Goal: Transaction & Acquisition: Subscribe to service/newsletter

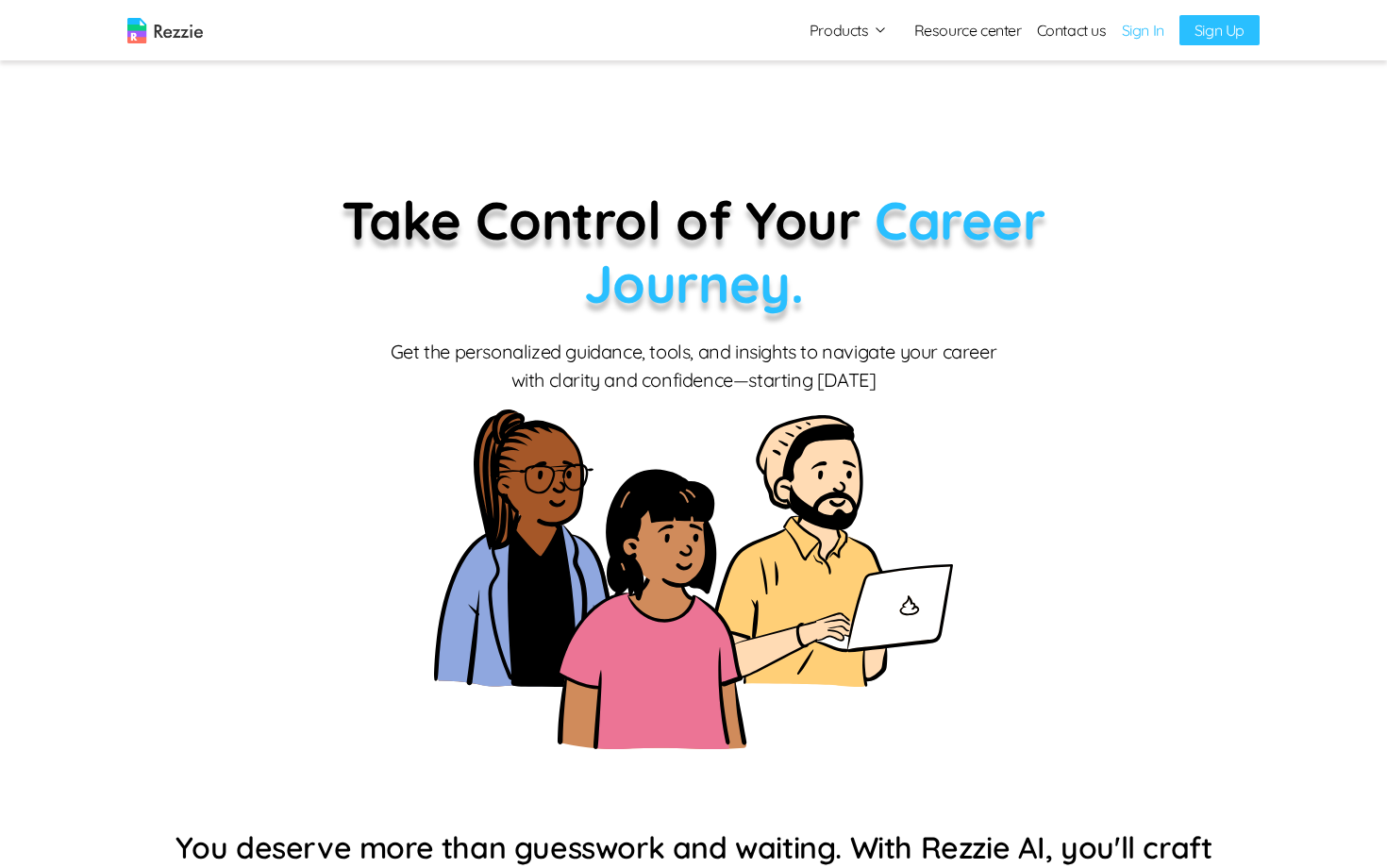
click at [918, 34] on link "Sign In" at bounding box center [1143, 30] width 43 height 22
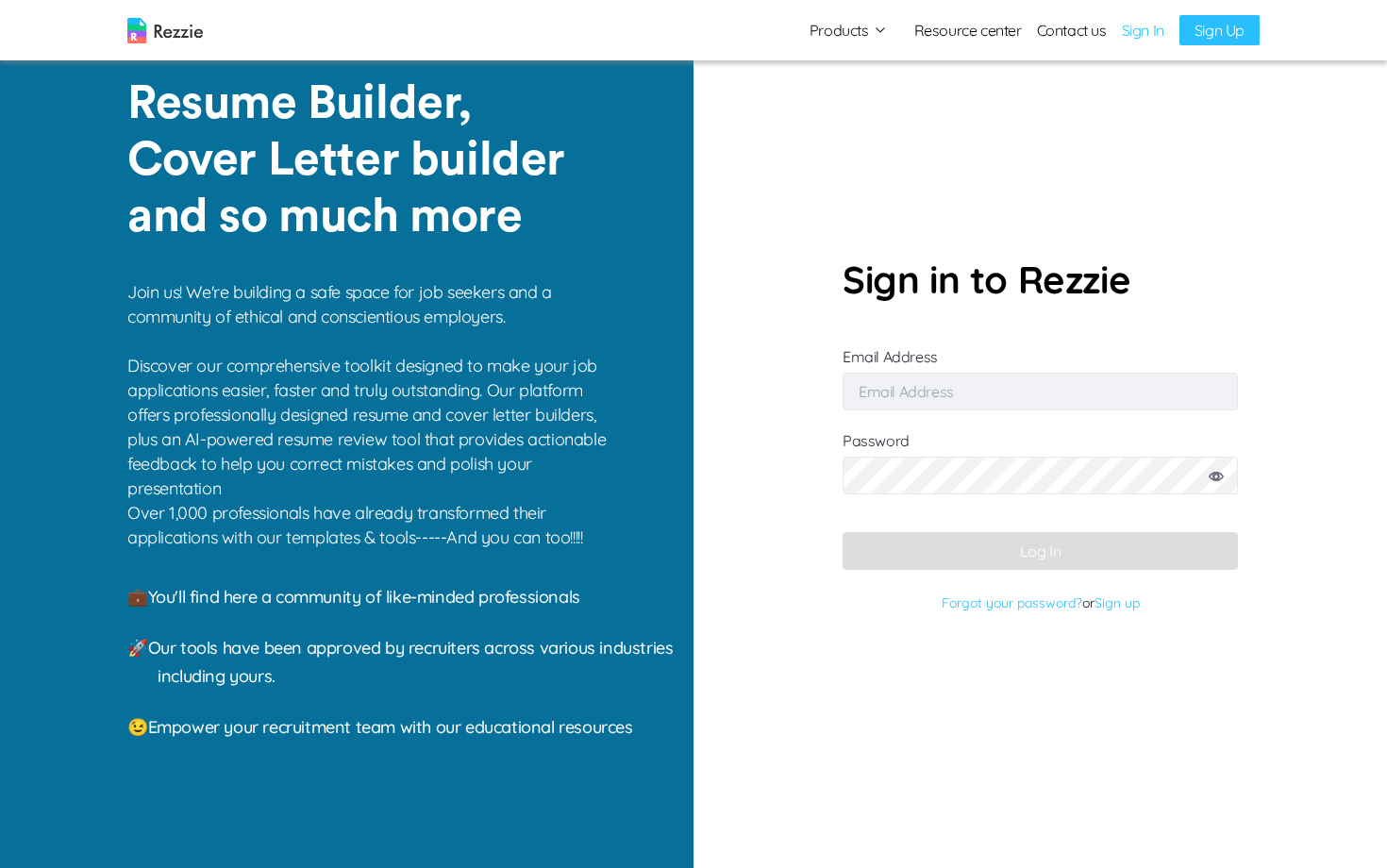
type input "[EMAIL_ADDRESS][DOMAIN_NAME]"
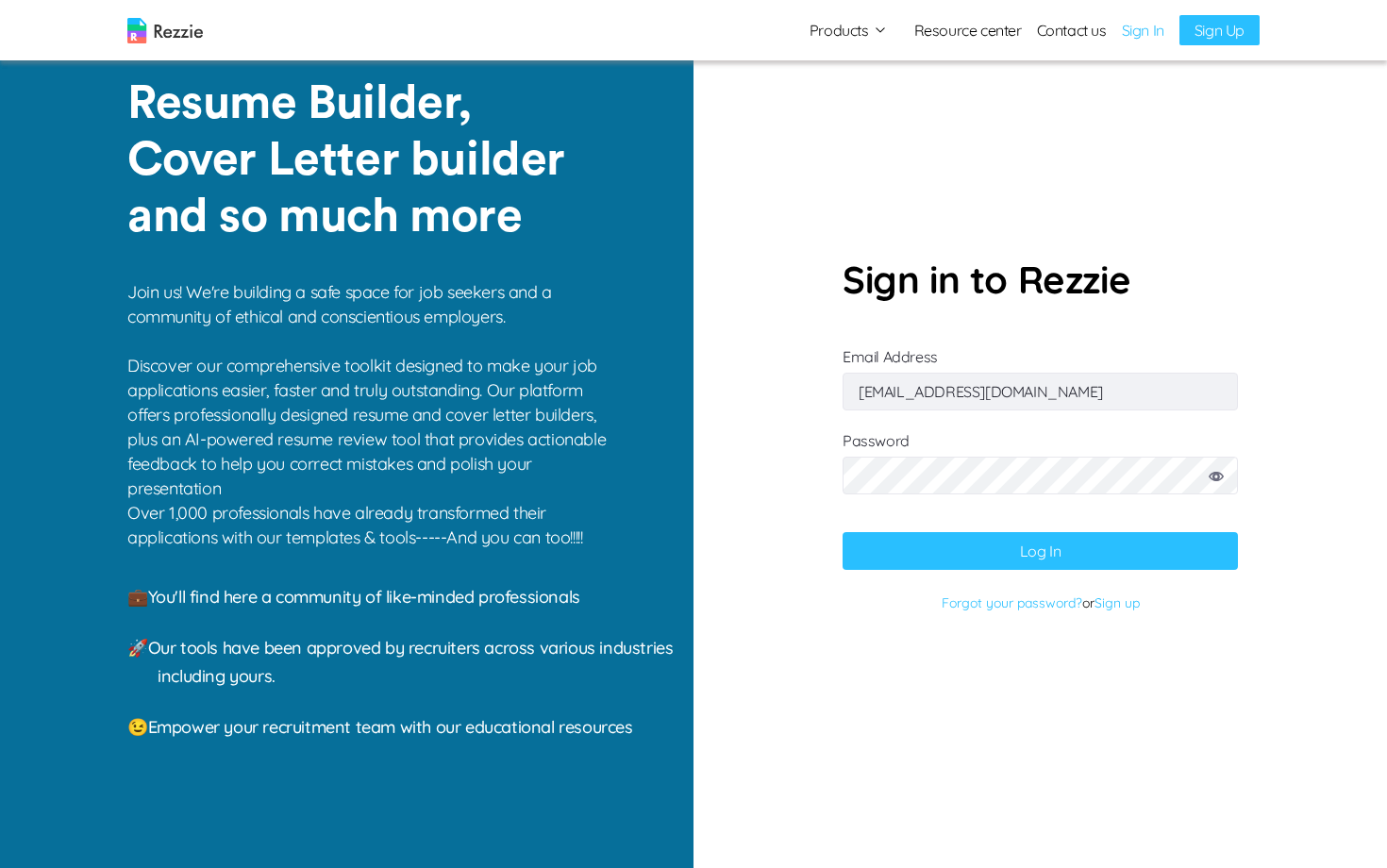
click at [918, 549] on button "Log In" at bounding box center [1040, 551] width 396 height 38
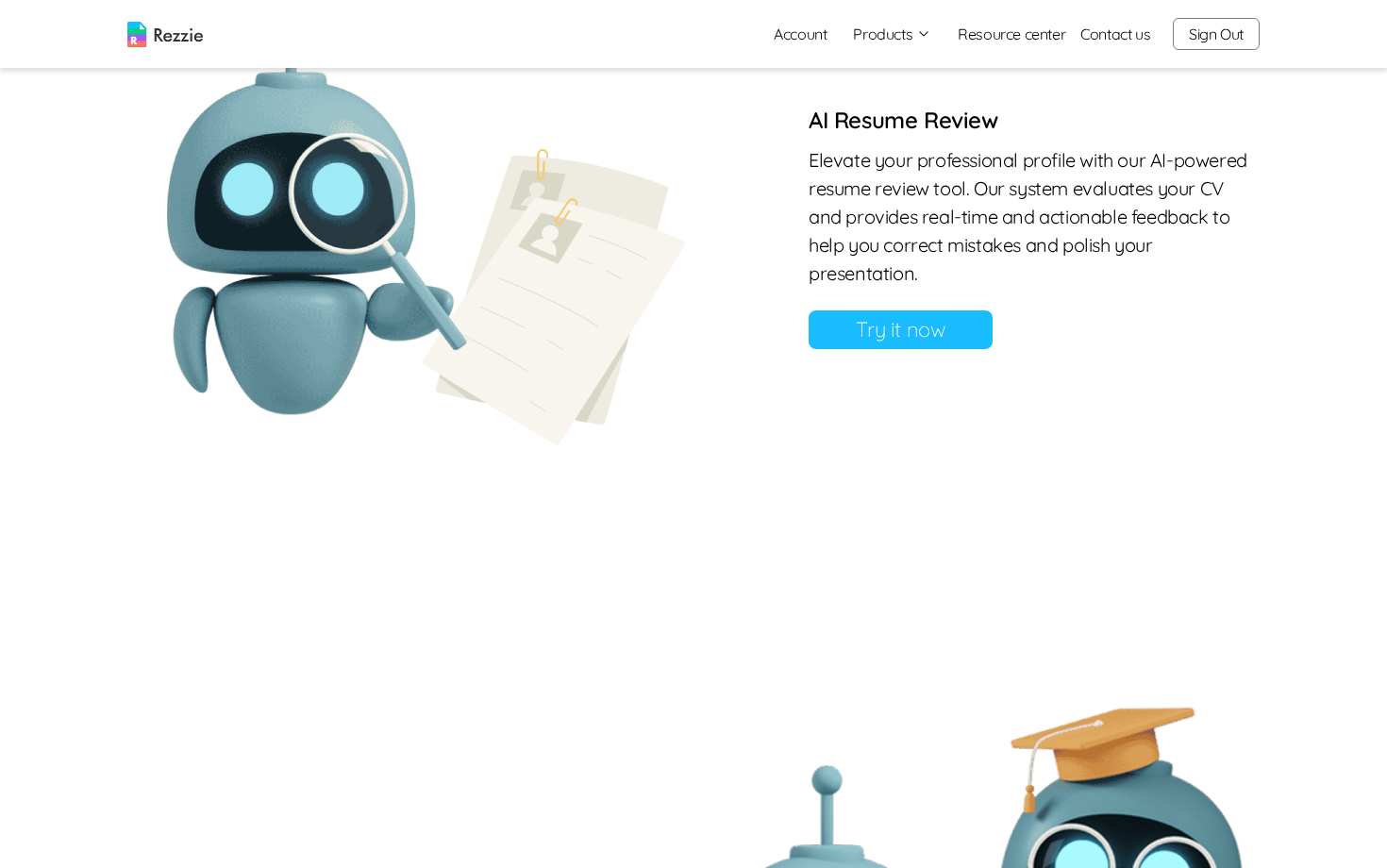
scroll to position [1524, 0]
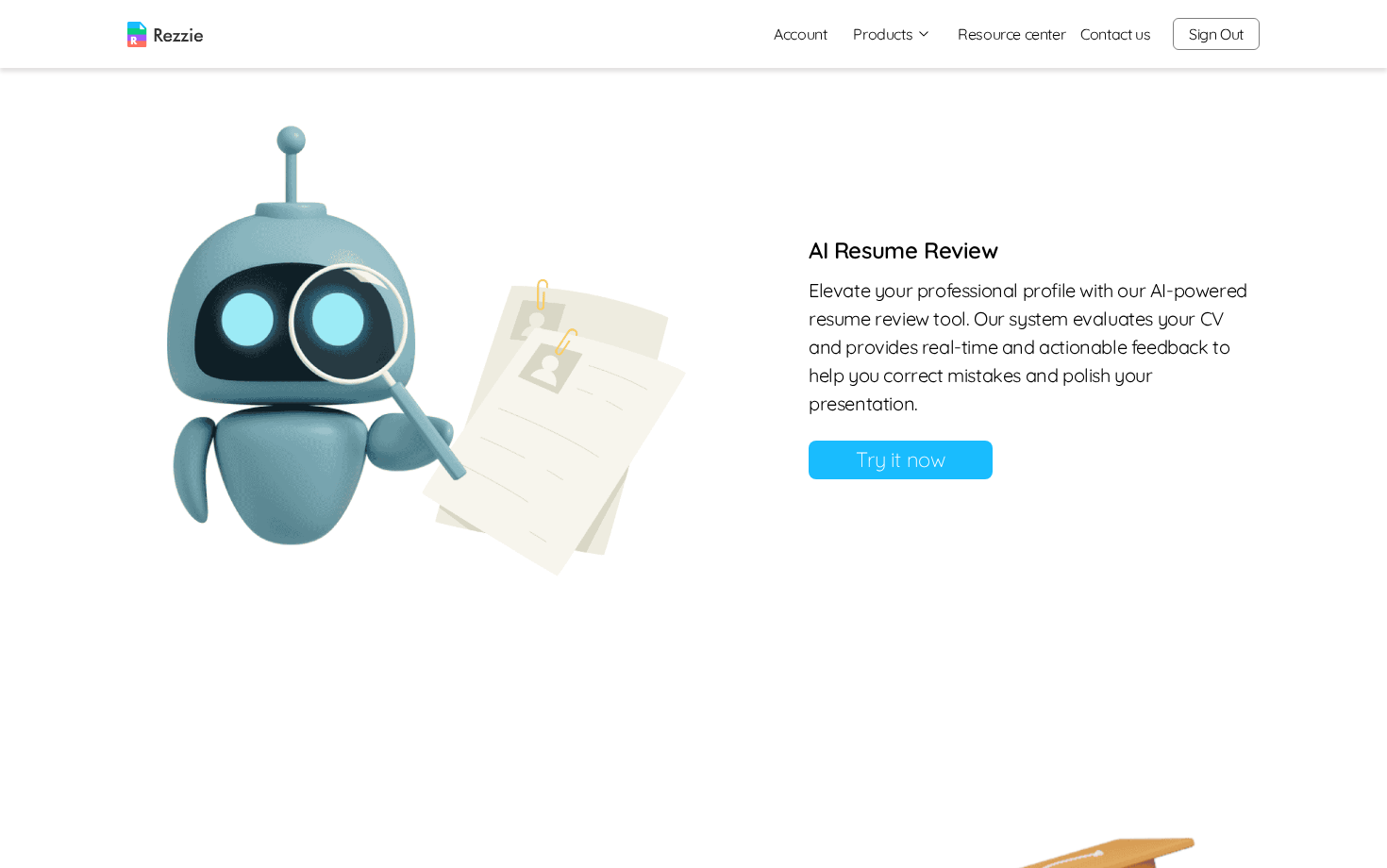
click at [859, 461] on link "Try it now" at bounding box center [901, 460] width 184 height 39
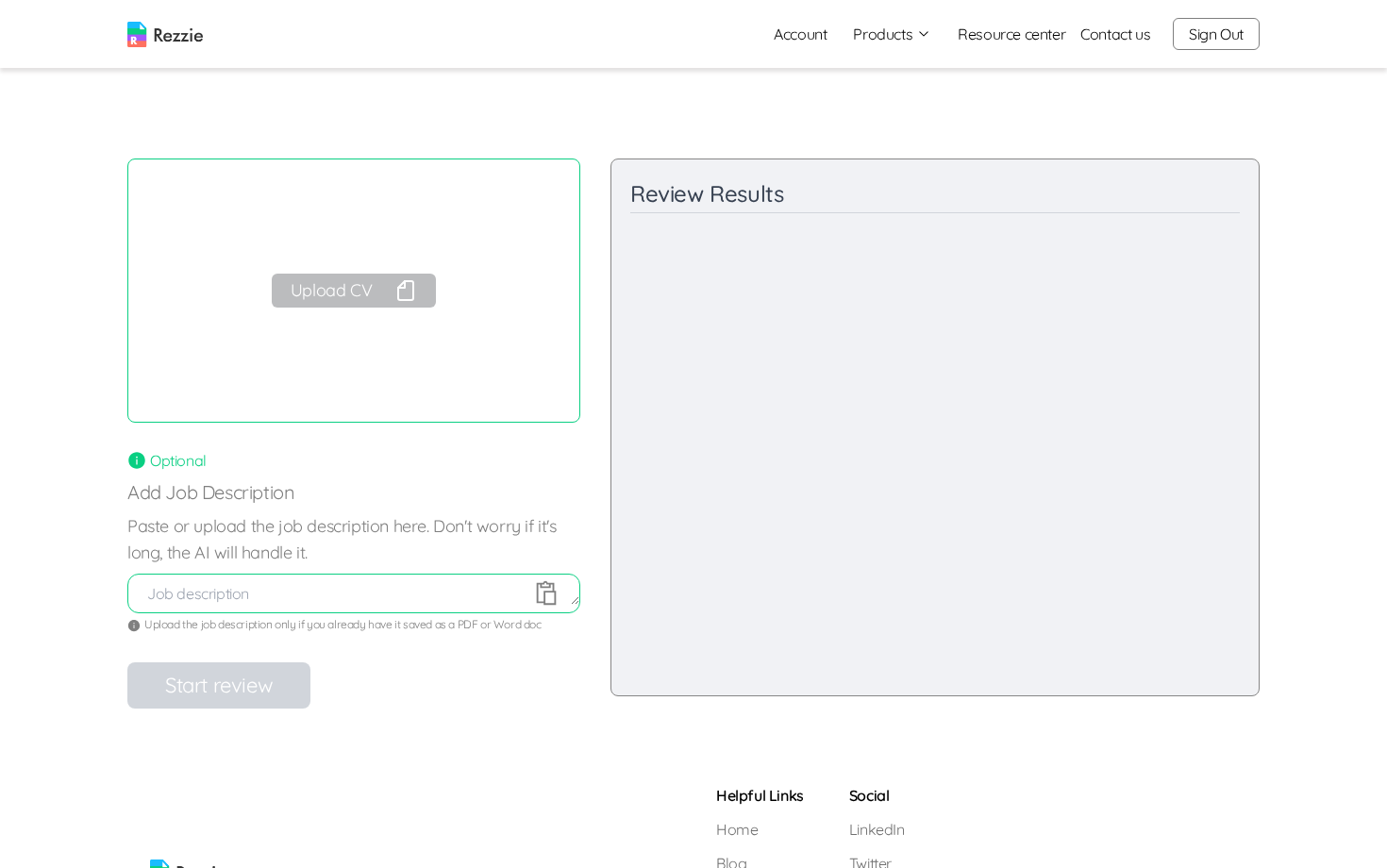
click at [810, 38] on link "Account" at bounding box center [800, 34] width 83 height 38
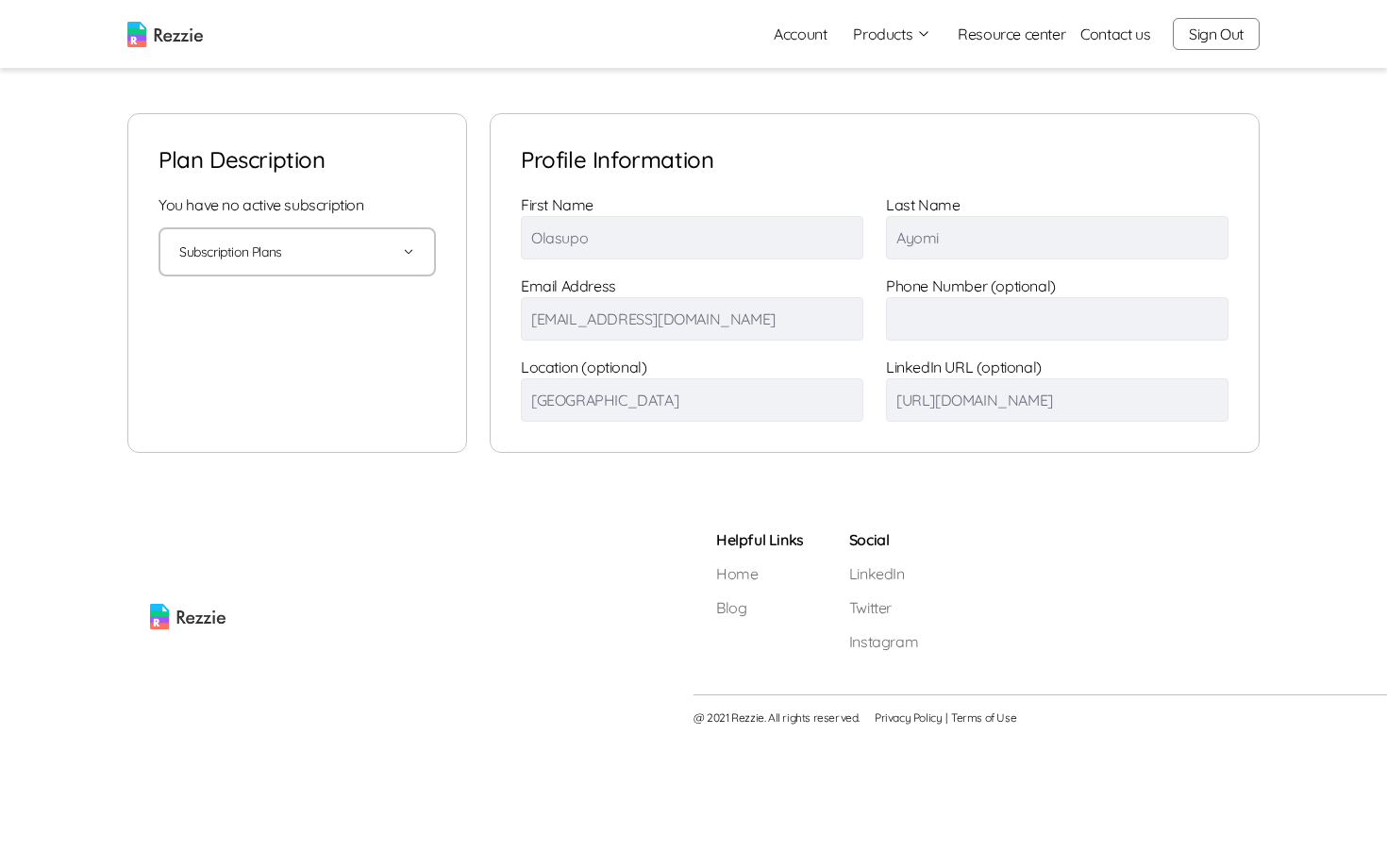
click at [405, 254] on icon "button" at bounding box center [408, 253] width 14 height 14
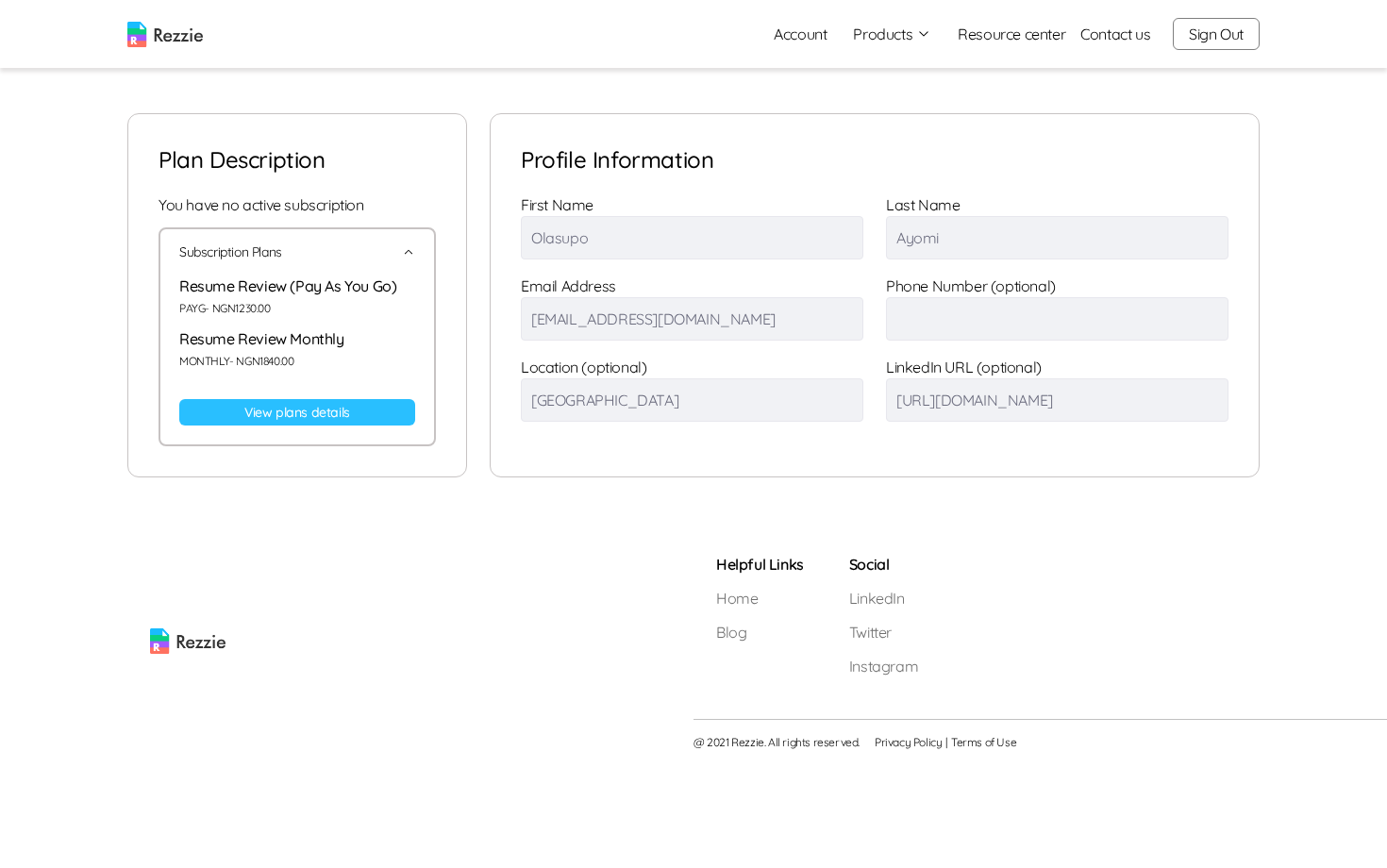
click at [363, 413] on link "View plans details" at bounding box center [297, 411] width 236 height 26
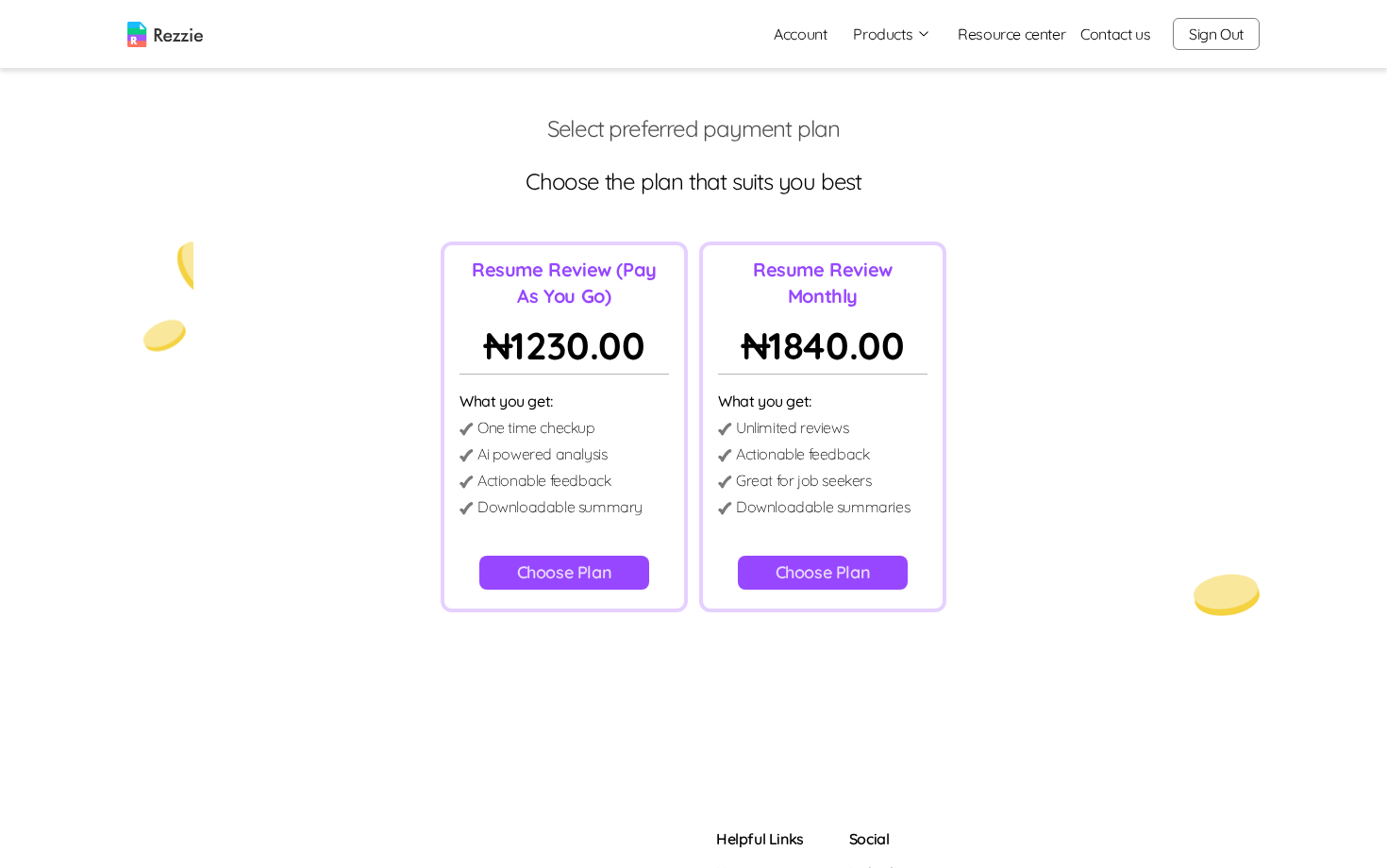
click at [601, 571] on button "Choose Plan" at bounding box center [564, 572] width 170 height 34
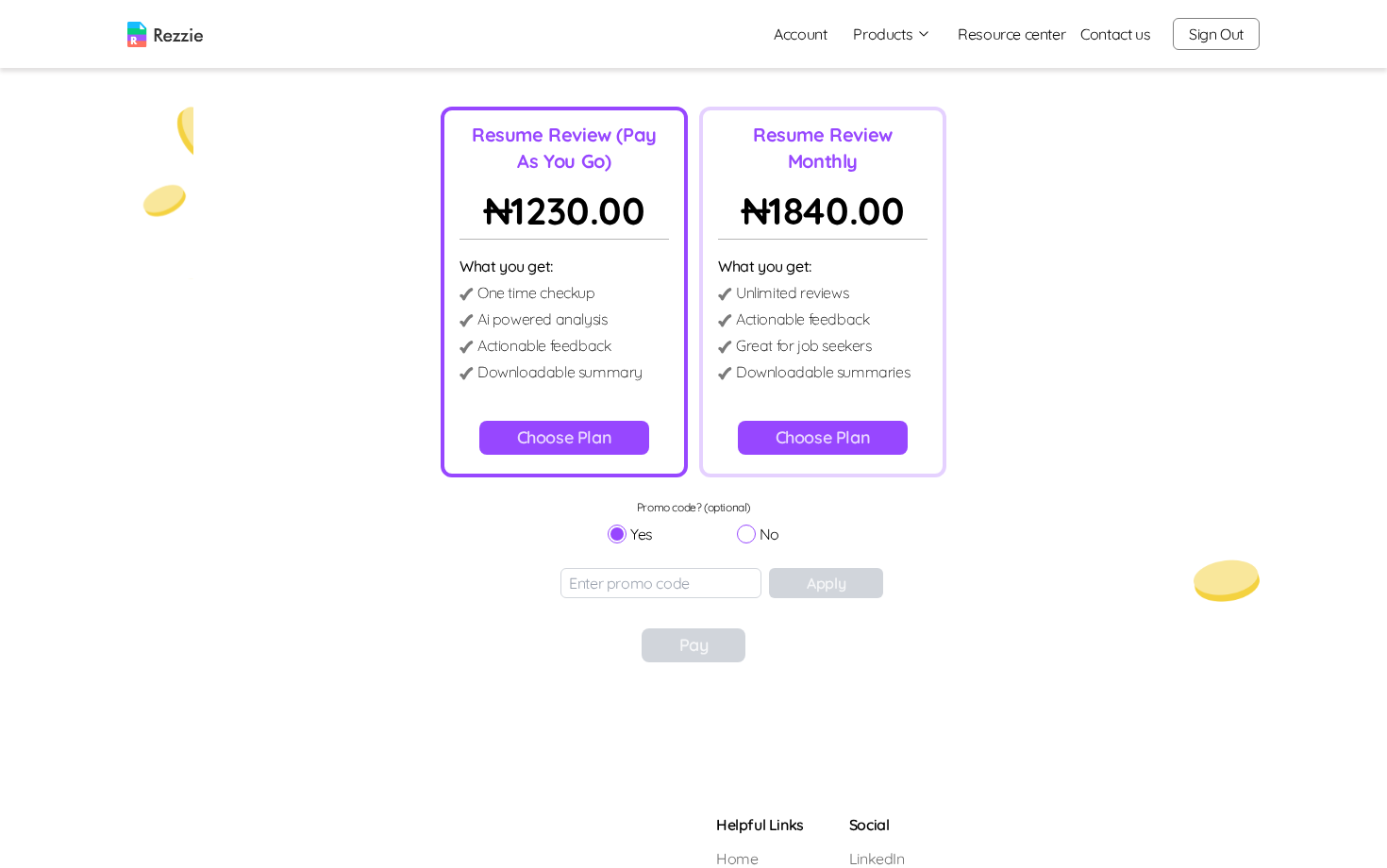
scroll to position [170, 0]
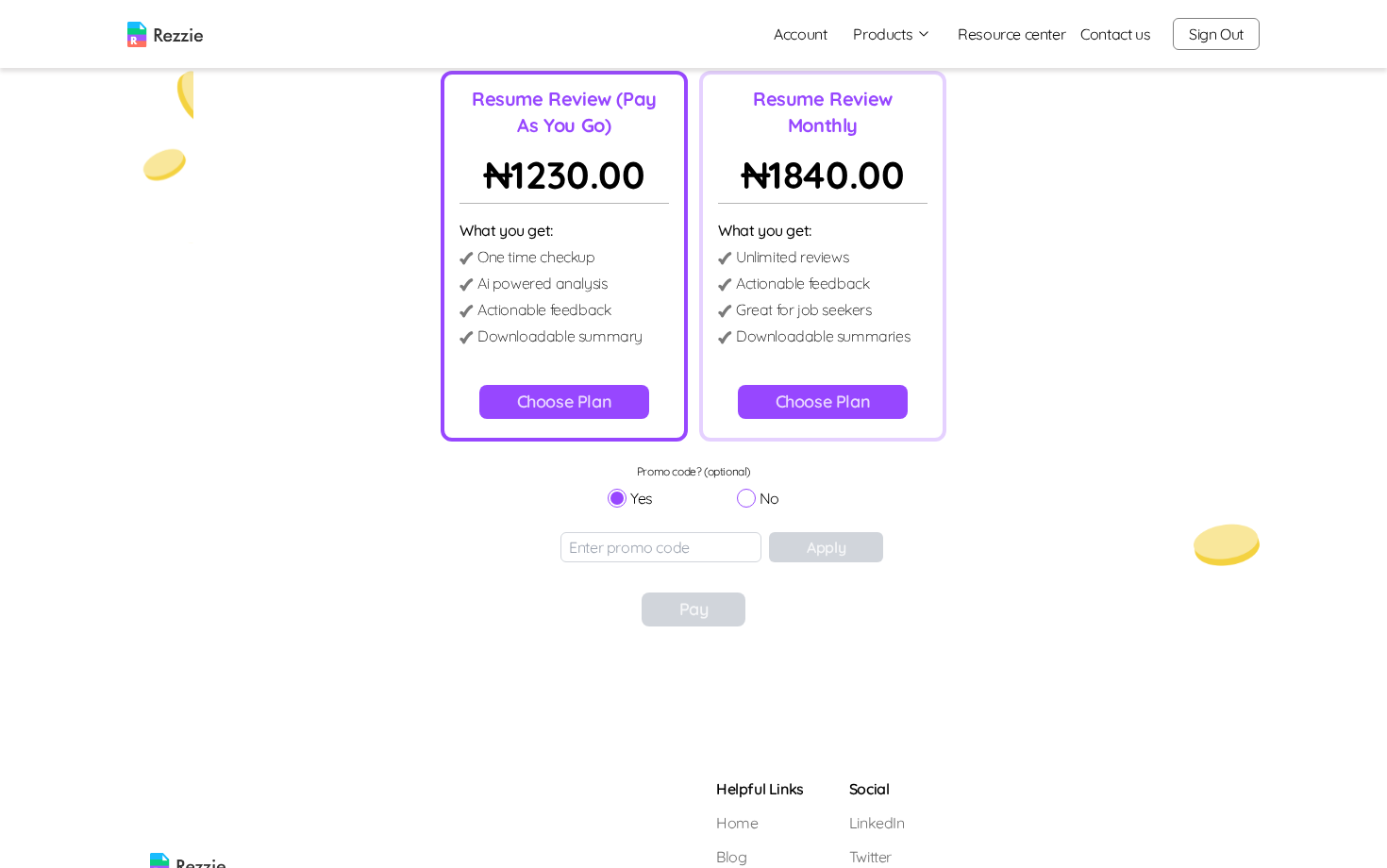
click at [747, 499] on input "No" at bounding box center [747, 498] width 19 height 19
radio input "true"
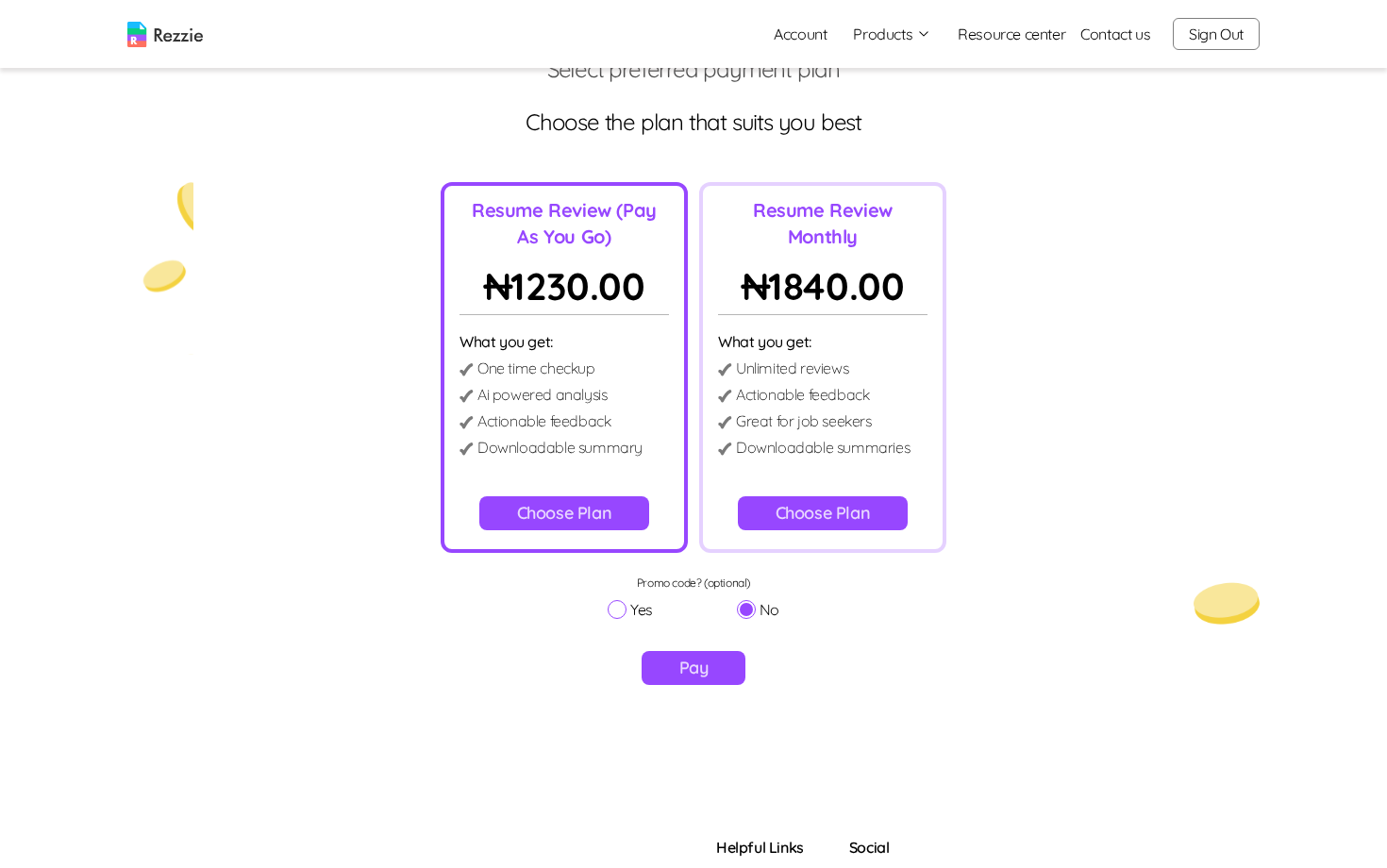
scroll to position [62, 0]
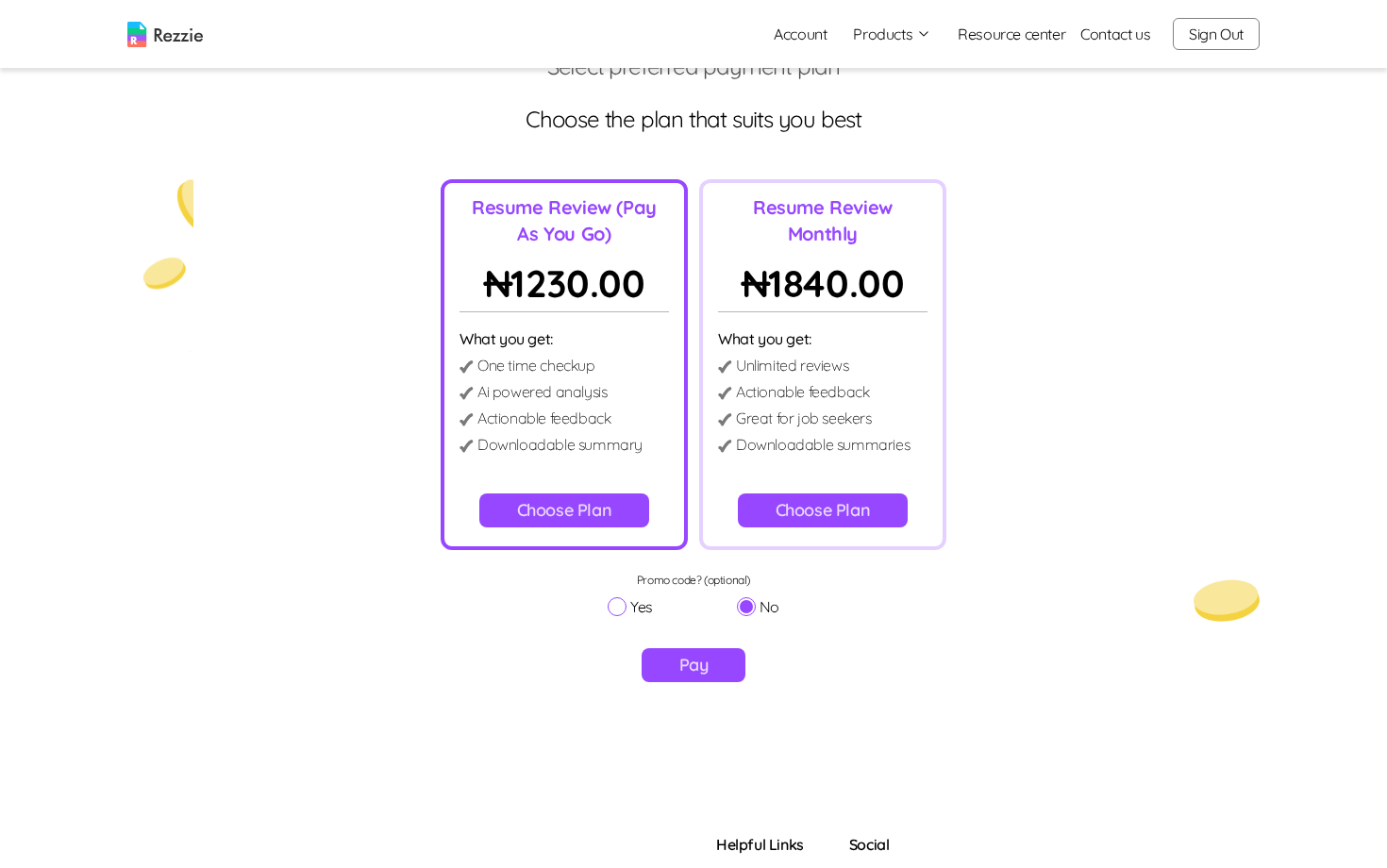
click at [701, 672] on button "Pay" at bounding box center [694, 665] width 105 height 34
click at [829, 505] on button "Choose Plan" at bounding box center [823, 510] width 170 height 34
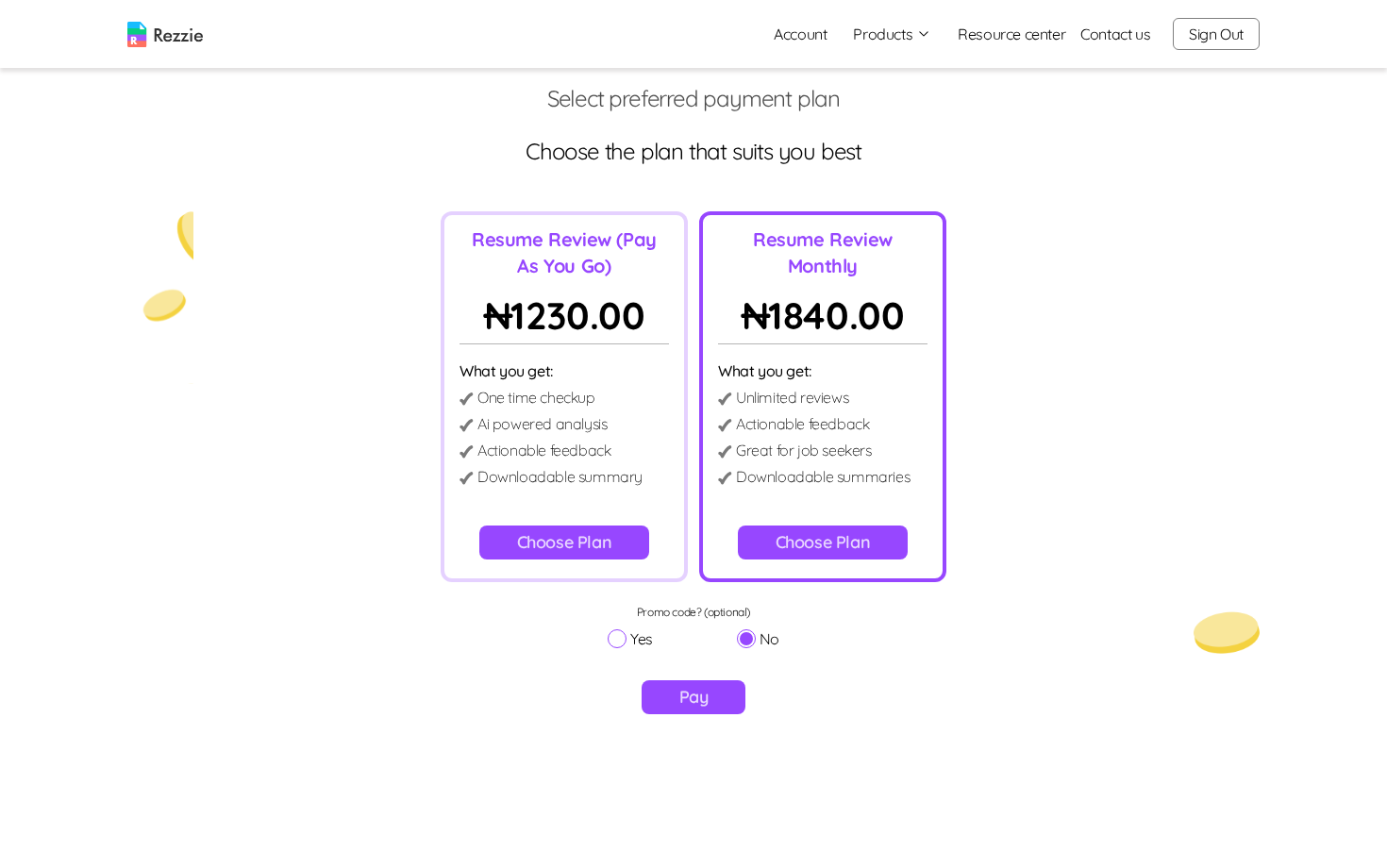
scroll to position [36, 0]
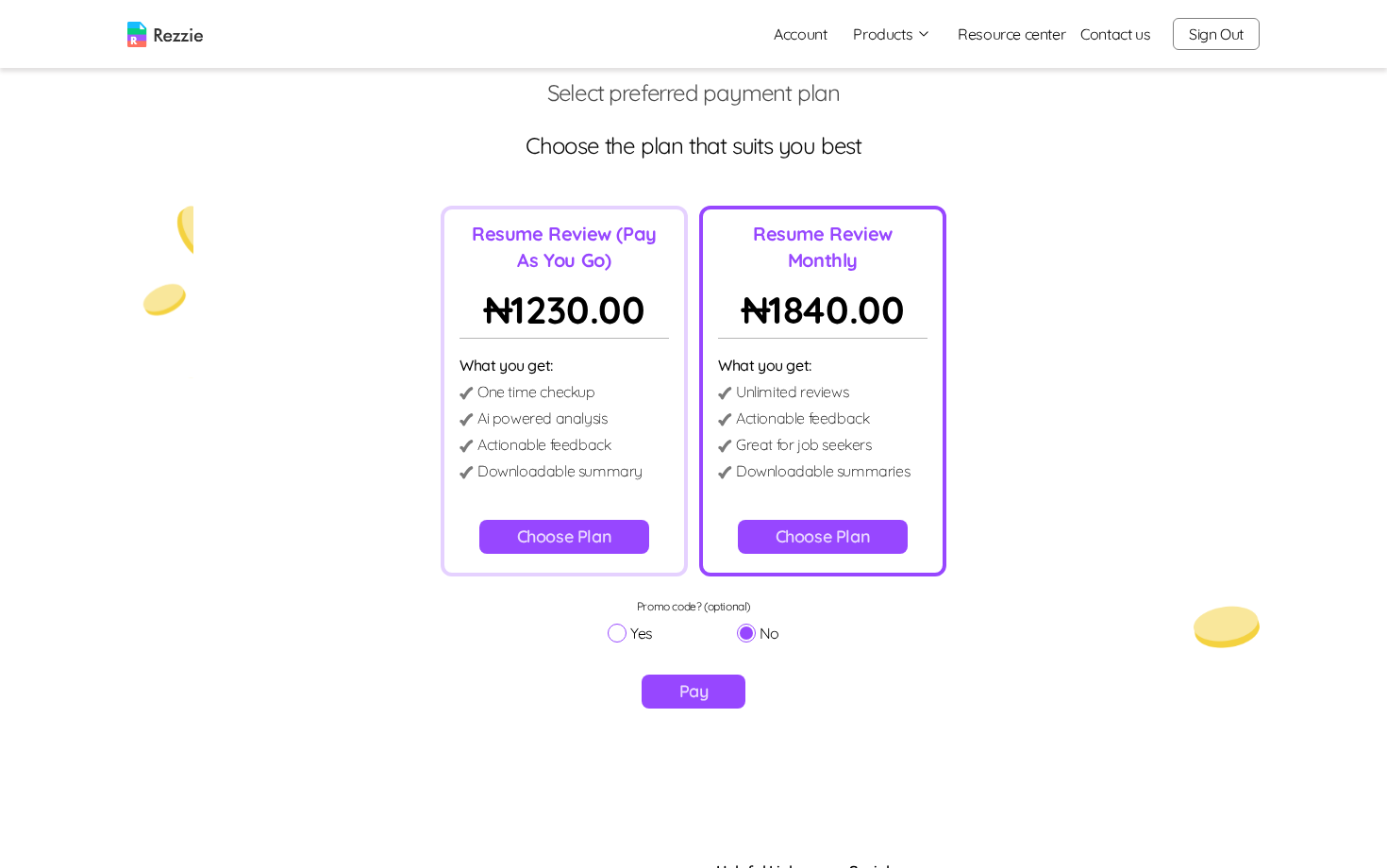
click at [606, 246] on p "Resume Review (Pay As You Go)" at bounding box center [564, 247] width 209 height 53
click at [918, 392] on div "Resume Review (Pay As You Go) ₦ 1230.00 What you get: One time checkup Ai power…" at bounding box center [694, 391] width 1357 height 371
click at [490, 272] on p "Resume Review (Pay As You Go)" at bounding box center [564, 247] width 209 height 53
click at [918, 287] on div "Resume Review (Pay As You Go) ₦ 1230.00 What you get: One time checkup Ai power…" at bounding box center [694, 391] width 1357 height 371
